Goal: Task Accomplishment & Management: Use online tool/utility

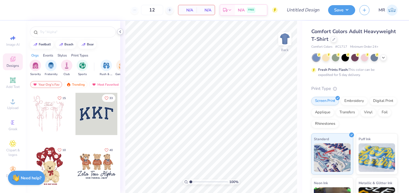
click at [118, 32] on icon at bounding box center [120, 31] width 5 height 5
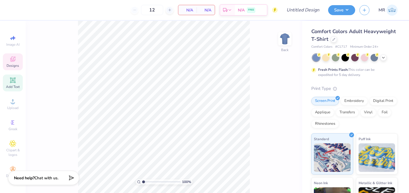
click at [15, 86] on span "Add Text" at bounding box center [13, 86] width 14 height 5
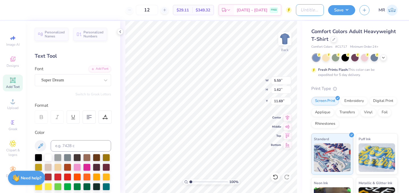
click at [309, 11] on input "Design Title" at bounding box center [310, 9] width 28 height 11
type input "zeta parents weekend 1"
click at [348, 11] on button "Save" at bounding box center [341, 9] width 27 height 10
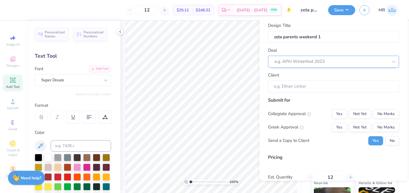
click at [335, 64] on div at bounding box center [331, 62] width 113 height 8
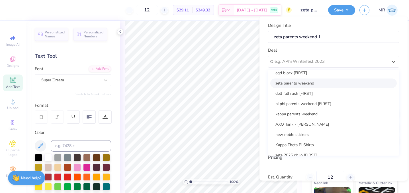
scroll to position [158, 0]
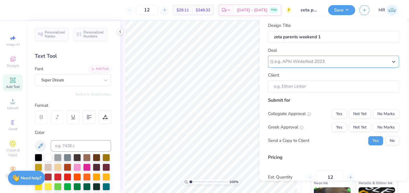
click at [311, 58] on div at bounding box center [331, 62] width 113 height 8
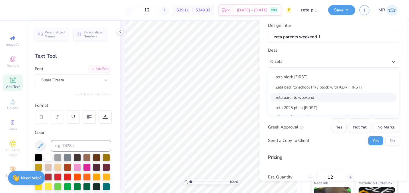
click at [309, 96] on div "zeta parents weekend" at bounding box center [334, 96] width 127 height 9
type input "zeta"
type input "[PERSON_NAME]"
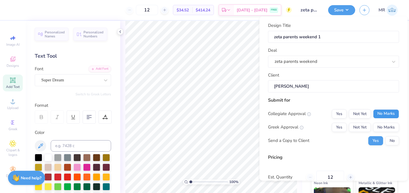
click at [380, 114] on button "No Marks" at bounding box center [386, 113] width 26 height 9
click at [365, 125] on button "Not Yet" at bounding box center [360, 126] width 22 height 9
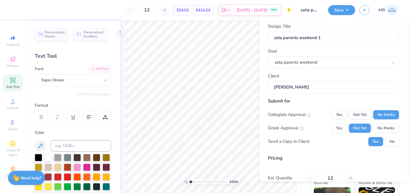
scroll to position [54, 0]
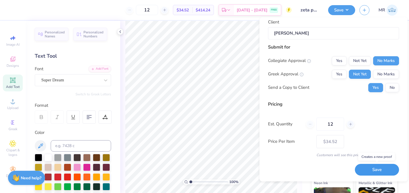
click at [377, 168] on button "Save" at bounding box center [377, 170] width 44 height 12
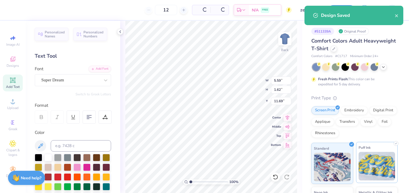
type input "$34.52"
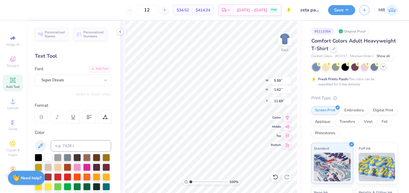
click at [383, 68] on icon at bounding box center [383, 66] width 5 height 5
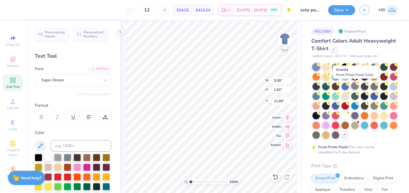
click at [358, 87] on div at bounding box center [354, 85] width 7 height 7
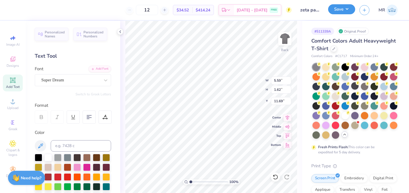
click at [335, 10] on button "Save" at bounding box center [341, 9] width 27 height 10
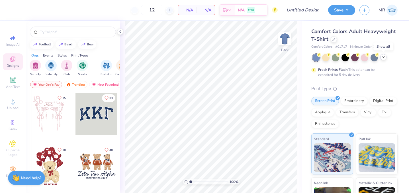
click at [385, 58] on icon at bounding box center [383, 57] width 5 height 5
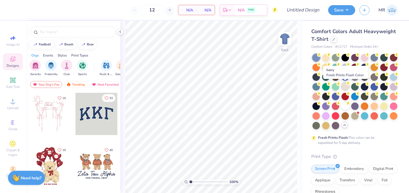
click at [345, 87] on div at bounding box center [345, 85] width 7 height 7
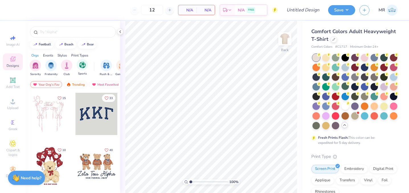
click at [14, 84] on span "Add Text" at bounding box center [13, 86] width 14 height 5
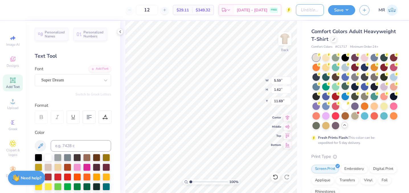
click at [306, 13] on input "Design Title" at bounding box center [310, 9] width 28 height 11
type input "parents weekend 2"
click at [349, 6] on button "Save" at bounding box center [341, 9] width 27 height 10
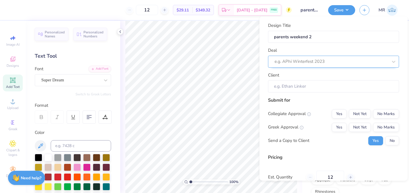
click at [356, 61] on div at bounding box center [331, 62] width 113 height 8
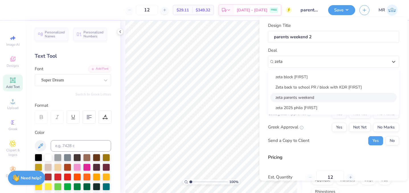
click at [320, 96] on div "zeta parents weekend" at bounding box center [334, 96] width 127 height 9
type input "zeta"
type input "[PERSON_NAME]"
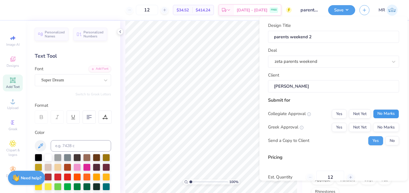
click at [385, 113] on button "No Marks" at bounding box center [386, 113] width 26 height 9
click at [354, 125] on button "Not Yet" at bounding box center [360, 126] width 22 height 9
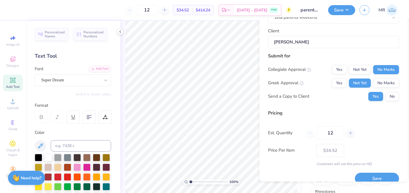
scroll to position [52, 0]
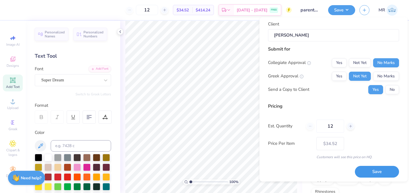
click at [369, 173] on button "Save" at bounding box center [377, 172] width 44 height 12
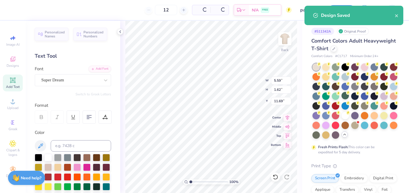
type input "$34.52"
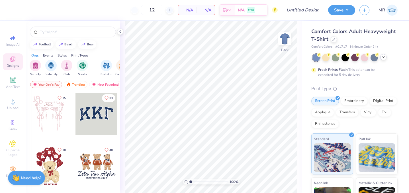
click at [385, 56] on icon at bounding box center [383, 57] width 5 height 5
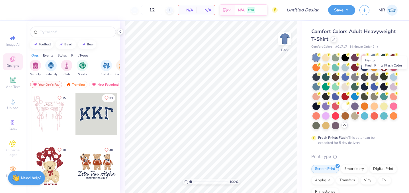
click at [385, 77] on div at bounding box center [384, 76] width 7 height 7
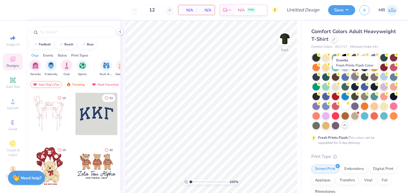
click at [353, 76] on div at bounding box center [354, 76] width 7 height 7
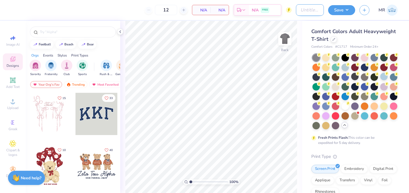
click at [300, 9] on input "Design Title" at bounding box center [310, 9] width 28 height 11
type input "parents weekend 3"
click at [346, 7] on button "Save" at bounding box center [341, 9] width 27 height 10
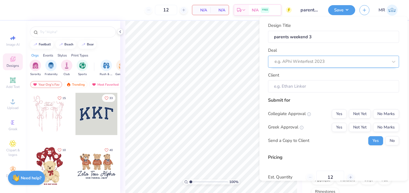
click at [368, 61] on div at bounding box center [331, 62] width 113 height 8
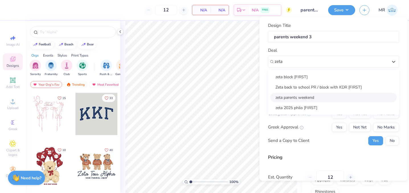
click at [323, 96] on div "zeta parents weekend" at bounding box center [334, 97] width 127 height 9
type input "zeta"
type input "[PERSON_NAME]"
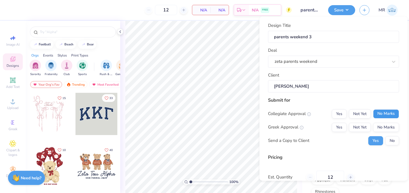
click at [390, 113] on button "No Marks" at bounding box center [386, 113] width 26 height 9
click at [351, 128] on button "Not Yet" at bounding box center [360, 127] width 22 height 9
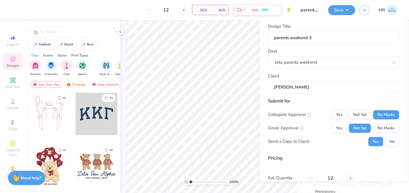
scroll to position [54, 0]
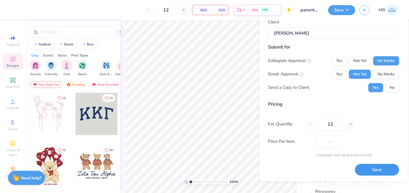
click at [376, 170] on button "Save" at bounding box center [377, 170] width 44 height 12
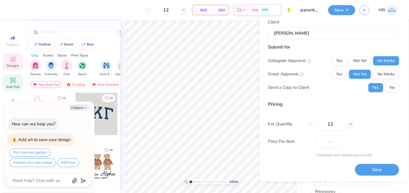
click at [12, 84] on div "Add Text" at bounding box center [13, 82] width 20 height 17
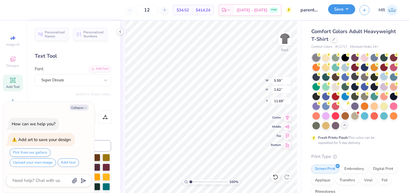
click at [347, 7] on button "Save" at bounding box center [341, 9] width 27 height 10
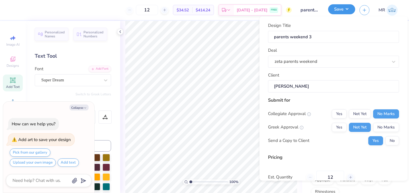
type textarea "x"
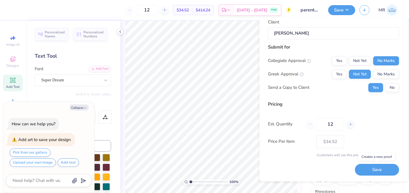
click at [373, 169] on button "Save" at bounding box center [377, 170] width 44 height 12
type input "$34.52"
type textarea "x"
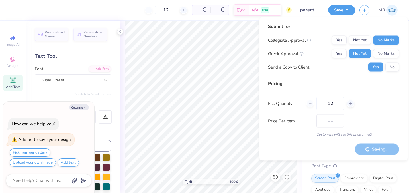
type input "$29.11"
type textarea "x"
type input "$34.52"
